Goal: Information Seeking & Learning: Check status

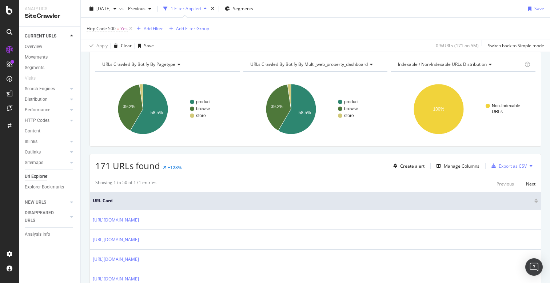
scroll to position [31, 0]
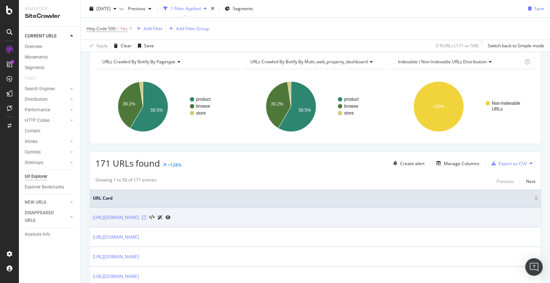
click at [146, 217] on icon at bounding box center [144, 217] width 4 height 4
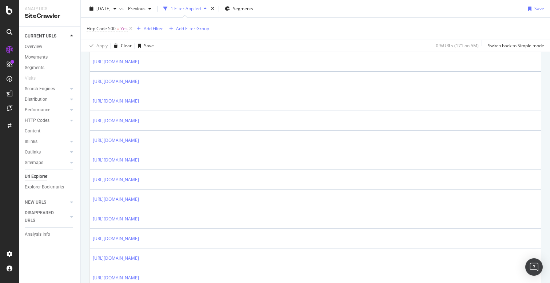
scroll to position [698, 0]
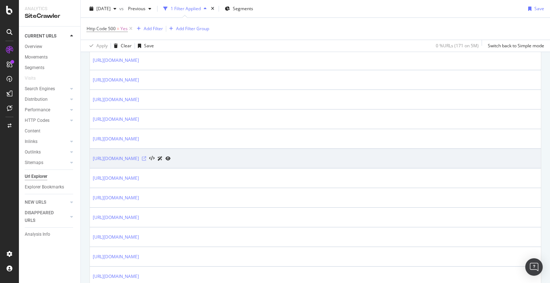
click at [146, 159] on icon at bounding box center [144, 158] width 4 height 4
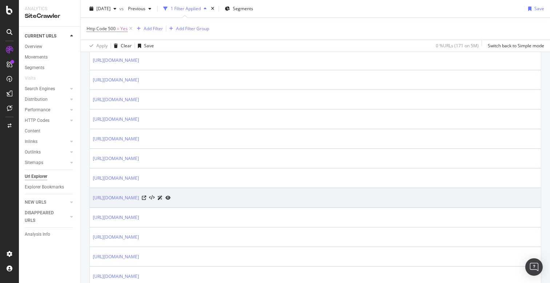
scroll to position [979, 0]
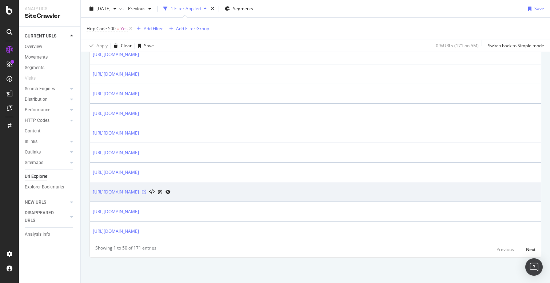
click at [146, 191] on icon at bounding box center [144, 192] width 4 height 4
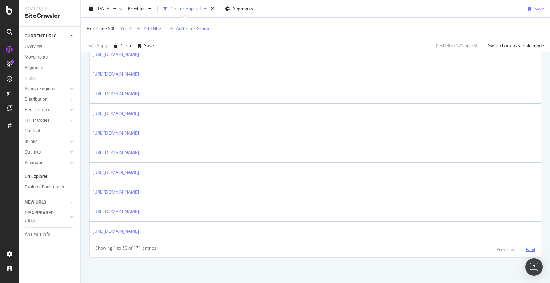
click at [530, 248] on div "Next" at bounding box center [530, 249] width 9 height 6
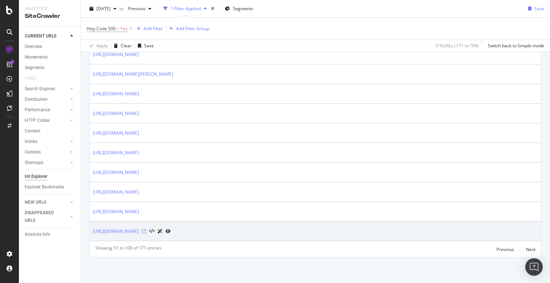
click at [146, 230] on icon at bounding box center [144, 231] width 4 height 4
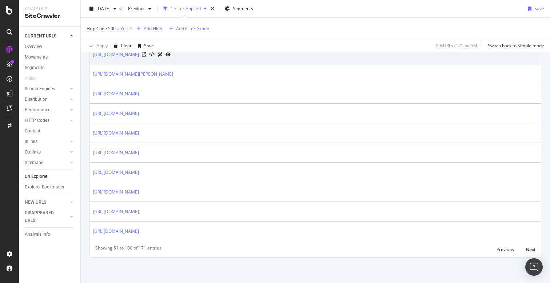
scroll to position [966, 0]
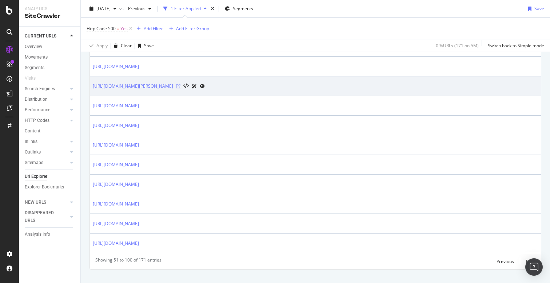
click at [180, 85] on icon at bounding box center [178, 86] width 4 height 4
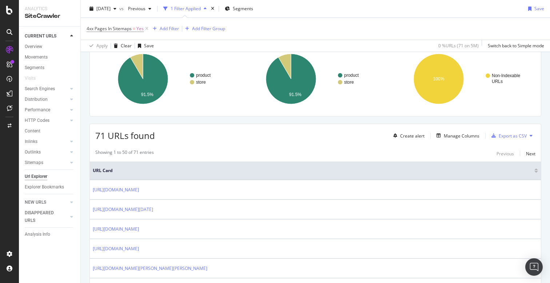
scroll to position [102, 0]
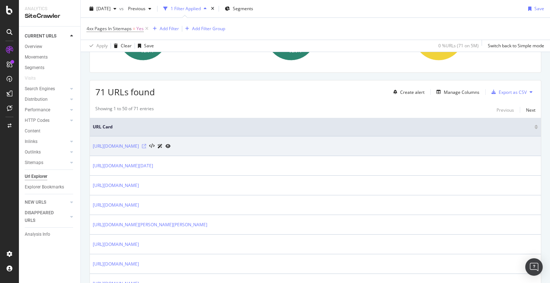
click at [146, 145] on icon at bounding box center [144, 146] width 4 height 4
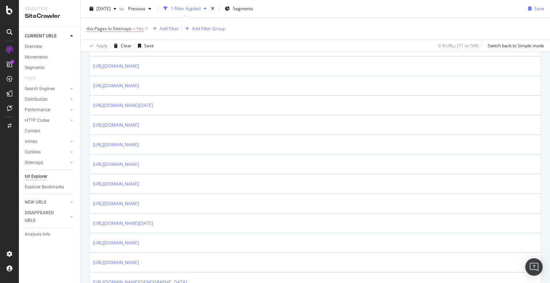
scroll to position [439, 0]
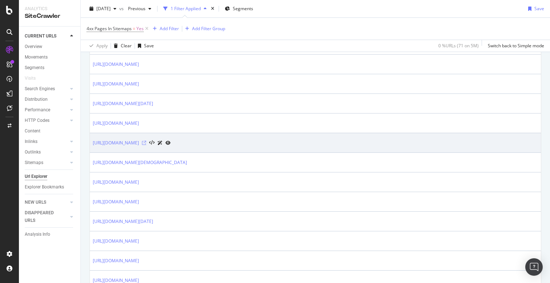
click at [146, 142] on icon at bounding box center [144, 143] width 4 height 4
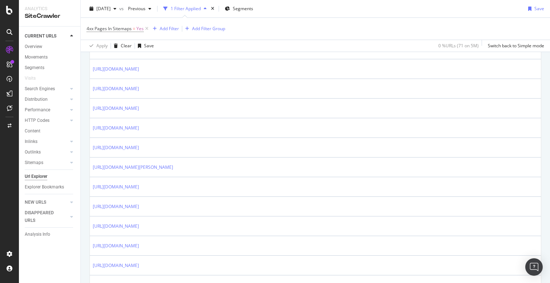
scroll to position [931, 0]
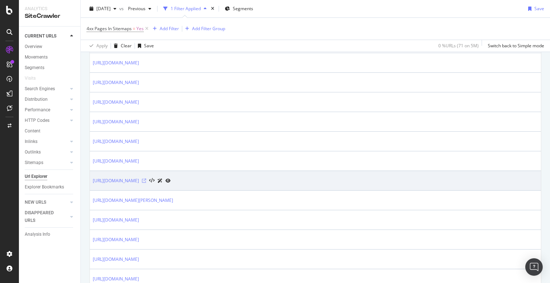
click at [146, 181] on icon at bounding box center [144, 180] width 4 height 4
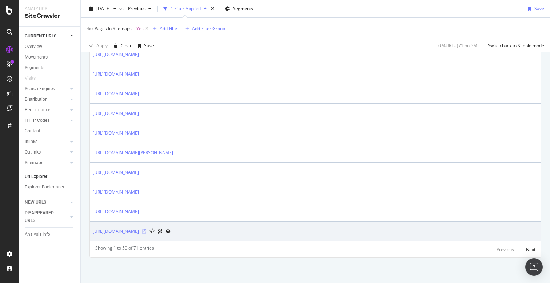
click at [146, 231] on icon at bounding box center [144, 231] width 4 height 4
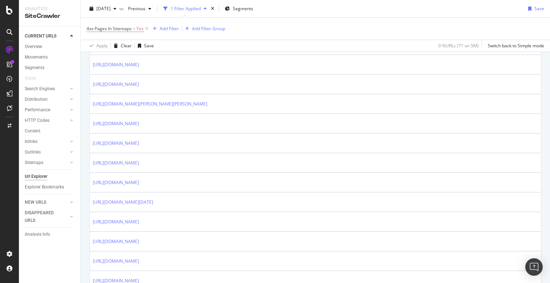
scroll to position [301, 0]
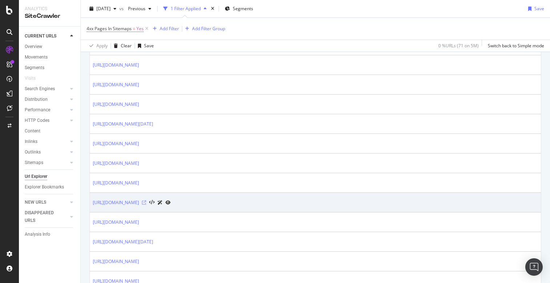
click at [146, 201] on icon at bounding box center [144, 202] width 4 height 4
click at [146, 204] on icon at bounding box center [144, 202] width 4 height 4
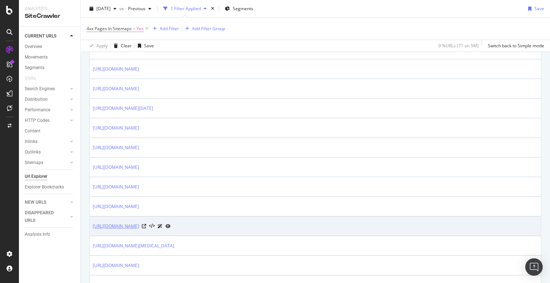
scroll to position [592, 0]
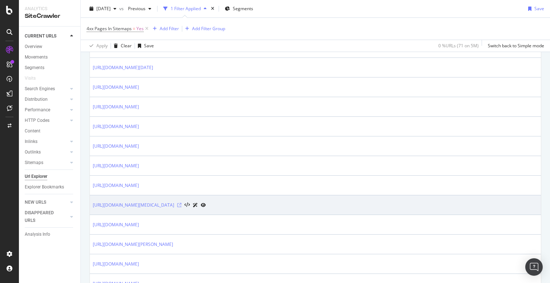
click at [181, 204] on icon at bounding box center [179, 205] width 4 height 4
